Goal: Entertainment & Leisure: Consume media (video, audio)

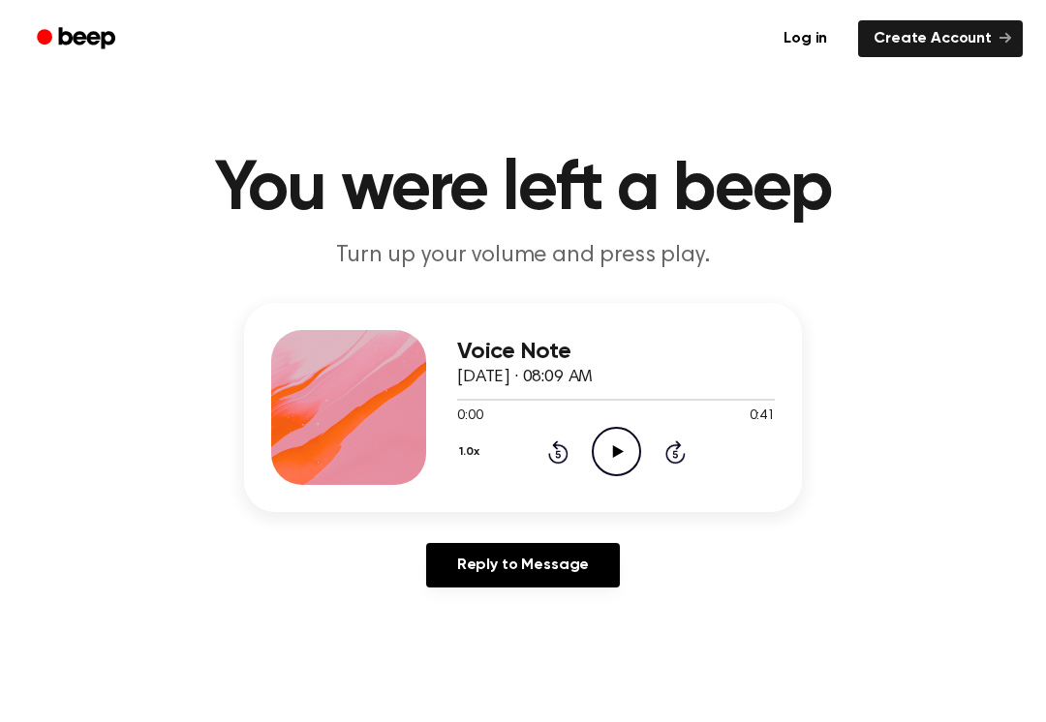
click at [606, 459] on icon "Play Audio" at bounding box center [616, 451] width 49 height 49
click at [617, 444] on icon "Pause Audio" at bounding box center [616, 451] width 49 height 49
click at [608, 454] on icon "Play Audio" at bounding box center [616, 451] width 49 height 49
click at [590, 442] on div "1.0x Rewind 5 seconds Pause Audio Skip 5 seconds" at bounding box center [616, 451] width 318 height 49
click at [592, 439] on icon "Pause Audio" at bounding box center [616, 451] width 49 height 49
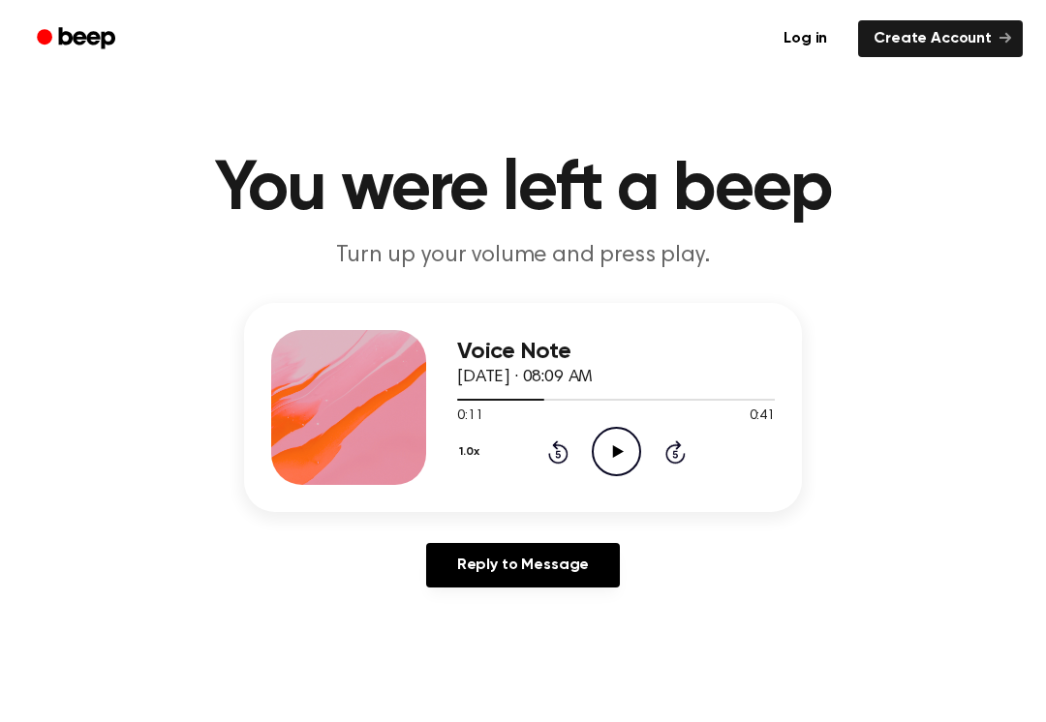
click at [610, 455] on icon "Play Audio" at bounding box center [616, 451] width 49 height 49
click at [622, 429] on circle at bounding box center [615, 451] width 47 height 47
click at [612, 463] on icon "Play Audio" at bounding box center [616, 451] width 49 height 49
click at [606, 442] on icon "Pause Audio" at bounding box center [616, 451] width 49 height 49
click at [533, 462] on div "1.0x Rewind 5 seconds Play Audio Skip 5 seconds" at bounding box center [616, 451] width 318 height 49
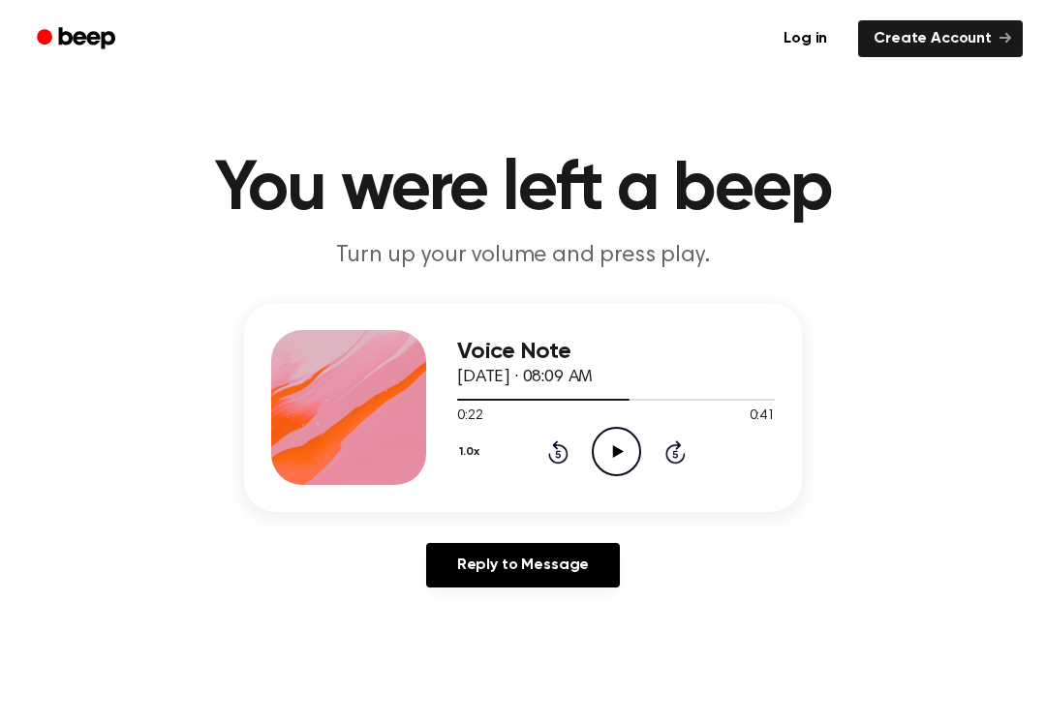
click at [561, 445] on icon at bounding box center [558, 451] width 20 height 23
click at [547, 442] on icon "Rewind 5 seconds" at bounding box center [557, 452] width 21 height 25
click at [611, 480] on div "Voice Note September 25, 2025 · 08:09 AM 0:12 0:41 Your browser does not suppor…" at bounding box center [616, 407] width 318 height 155
click at [609, 427] on icon "Play Audio" at bounding box center [616, 451] width 49 height 49
click at [614, 454] on icon at bounding box center [616, 451] width 9 height 13
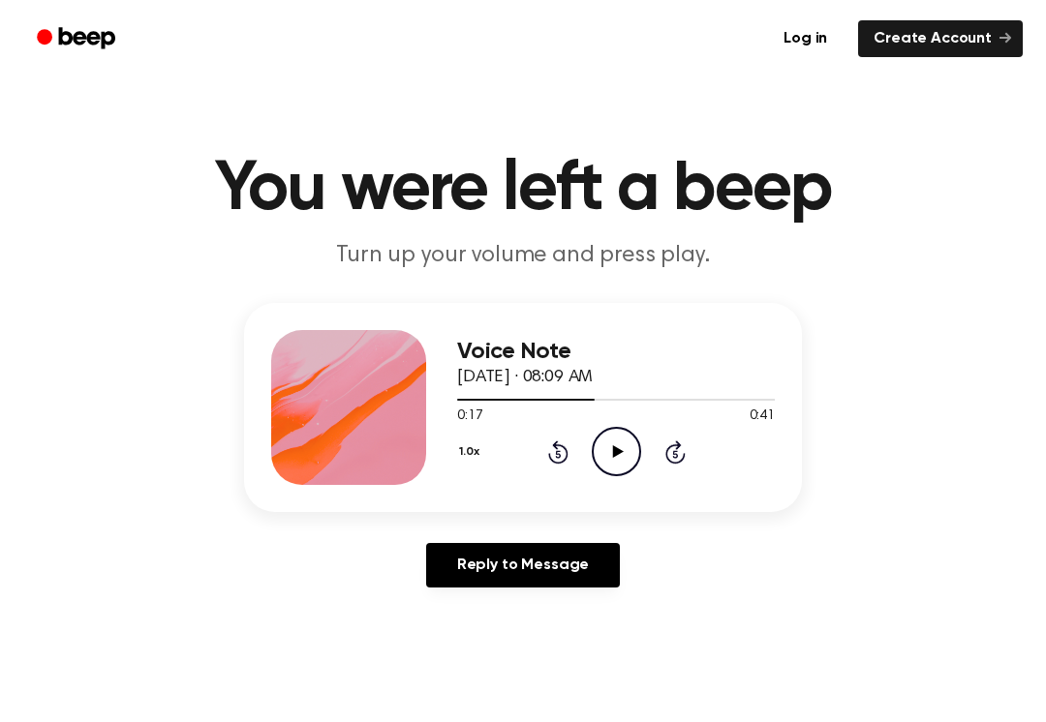
click at [611, 443] on icon "Play Audio" at bounding box center [616, 451] width 49 height 49
click at [557, 440] on icon at bounding box center [558, 451] width 20 height 23
click at [553, 437] on div "1.0x Rewind 5 seconds Play Audio Skip 5 seconds" at bounding box center [616, 451] width 318 height 49
click at [541, 456] on div "1.0x Rewind 5 seconds Play Audio Skip 5 seconds" at bounding box center [616, 451] width 318 height 49
click at [562, 440] on icon "Rewind 5 seconds" at bounding box center [557, 452] width 21 height 25
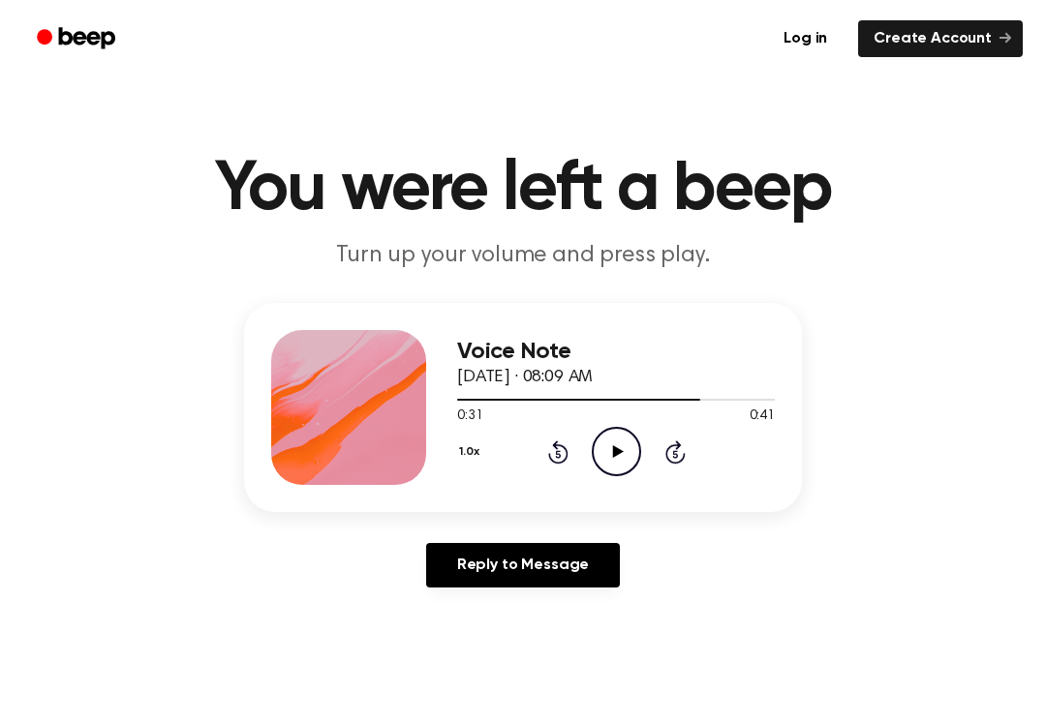
click at [547, 446] on icon "Rewind 5 seconds" at bounding box center [557, 452] width 21 height 25
click at [542, 443] on div "1.0x Rewind 5 seconds Play Audio Skip 5 seconds" at bounding box center [616, 451] width 318 height 49
click at [619, 448] on icon "Play Audio" at bounding box center [616, 451] width 49 height 49
click at [288, 322] on div "Voice Note September 25, 2025 · 08:09 AM 0:36 0:41 Your browser does not suppor…" at bounding box center [523, 407] width 558 height 209
click at [608, 442] on icon "Pause Audio" at bounding box center [616, 451] width 49 height 49
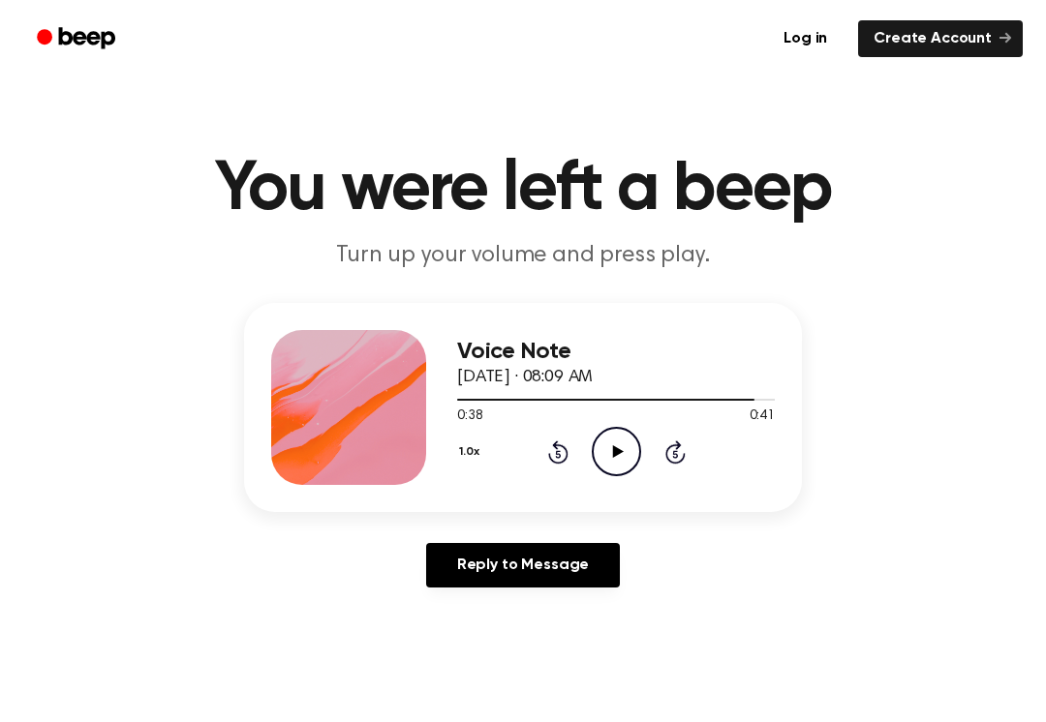
click at [547, 449] on icon "Rewind 5 seconds" at bounding box center [557, 452] width 21 height 25
click at [551, 451] on icon "Rewind 5 seconds" at bounding box center [557, 452] width 21 height 25
click at [618, 440] on icon "Play Audio" at bounding box center [616, 451] width 49 height 49
click at [613, 440] on icon "Pause Audio" at bounding box center [616, 451] width 49 height 49
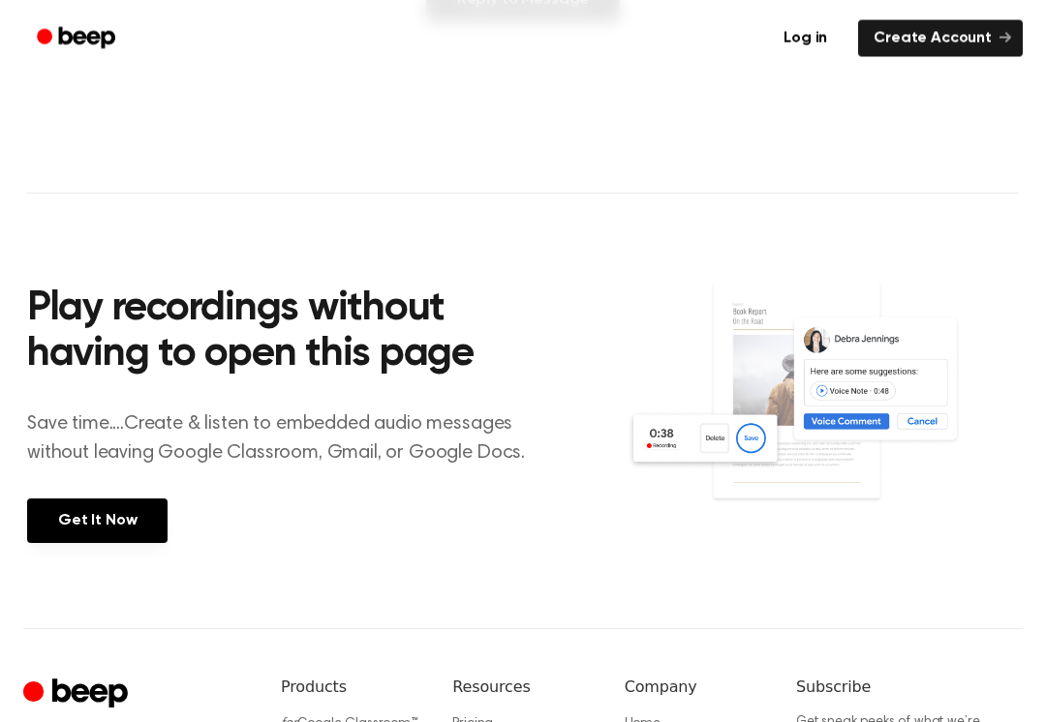
scroll to position [565, 0]
